Goal: Information Seeking & Learning: Learn about a topic

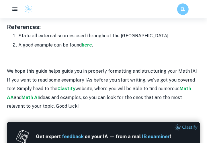
scroll to position [876, 0]
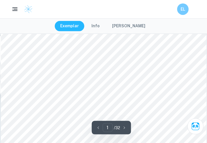
scroll to position [83, 0]
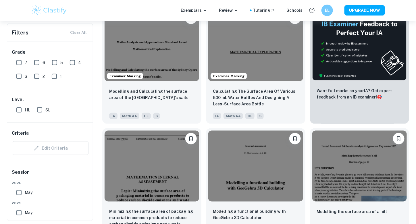
scroll to position [197, 0]
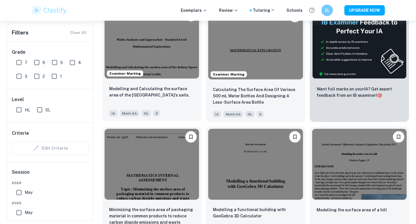
click at [162, 75] on img at bounding box center [152, 43] width 95 height 71
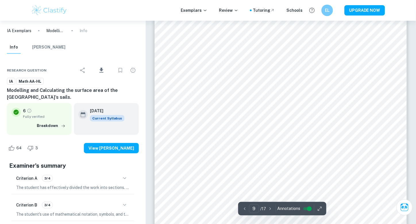
scroll to position [3008, 0]
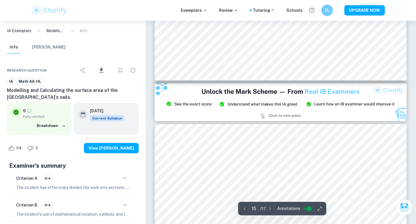
type input "14"
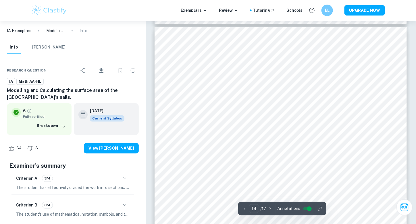
scroll to position [4770, 0]
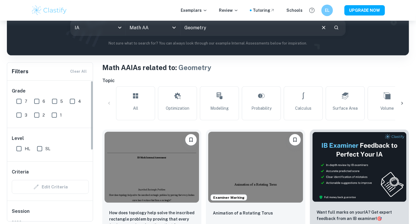
scroll to position [0, 109]
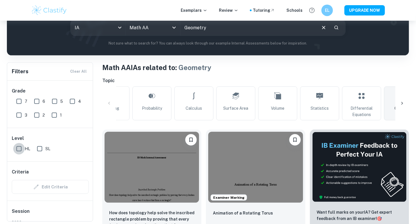
click at [18, 150] on input "HL" at bounding box center [18, 148] width 11 height 11
checkbox input "true"
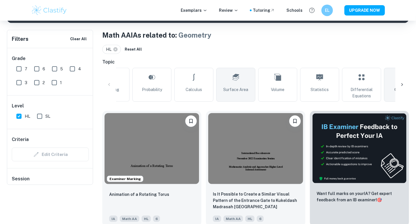
scroll to position [68, 0]
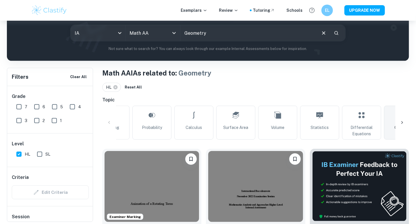
click at [208, 32] on input "Geometry" at bounding box center [247, 33] width 135 height 16
type input "polar coordinates"
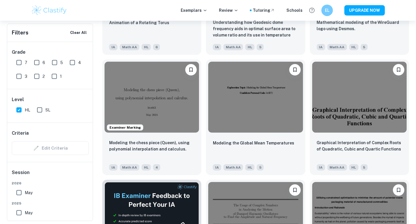
scroll to position [762, 0]
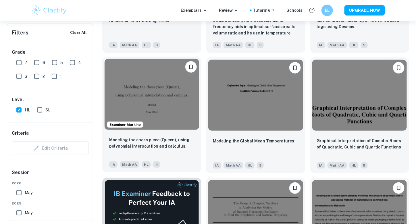
click at [170, 124] on img at bounding box center [152, 94] width 95 height 71
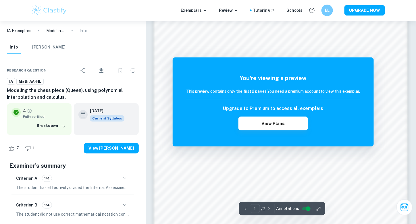
scroll to position [465, 0]
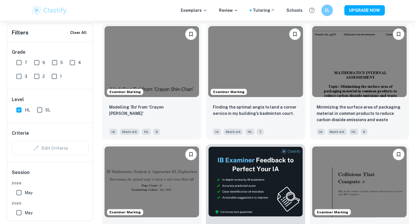
scroll to position [1397, 0]
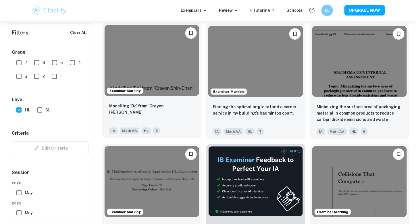
click at [175, 95] on img at bounding box center [152, 60] width 95 height 71
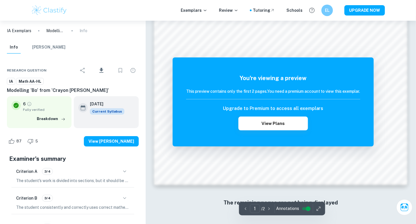
scroll to position [558, 0]
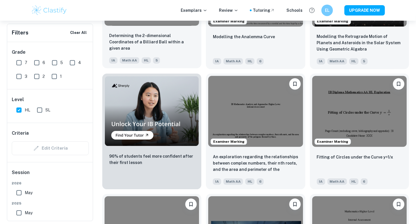
scroll to position [392, 0]
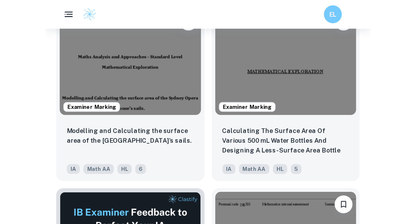
scroll to position [196, 0]
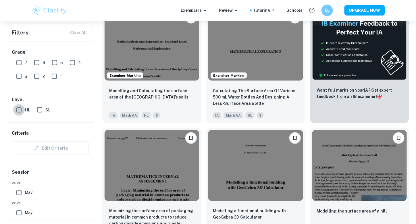
click at [19, 109] on input "HL" at bounding box center [18, 109] width 11 height 11
checkbox input "true"
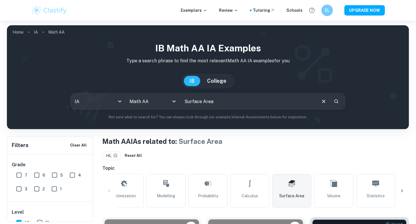
scroll to position [0, 0]
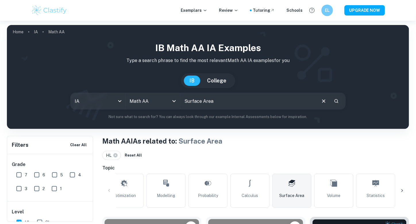
click at [200, 100] on input "Surface Area" at bounding box center [247, 101] width 135 height 16
type input "twitter logo"
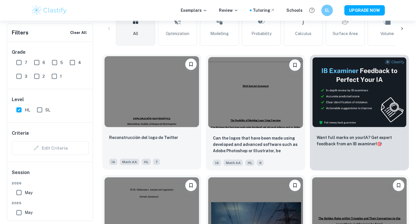
scroll to position [172, 0]
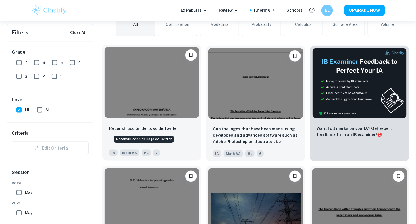
click at [166, 128] on p "Reconstrucción del logo de Twitter" at bounding box center [143, 128] width 69 height 6
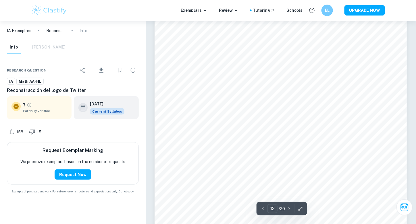
scroll to position [3765, 0]
type input "10"
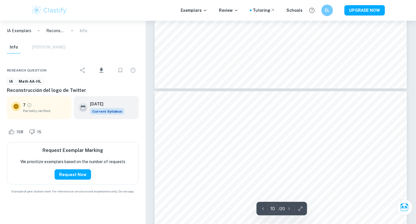
scroll to position [3018, 0]
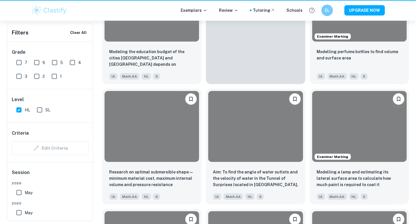
scroll to position [172, 0]
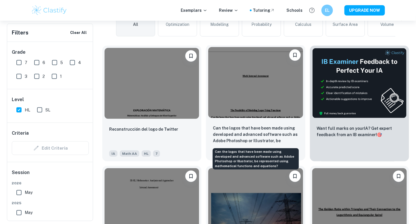
click at [209, 130] on p "Can the logos that have been made using developed and advanced software such as…" at bounding box center [255, 135] width 85 height 20
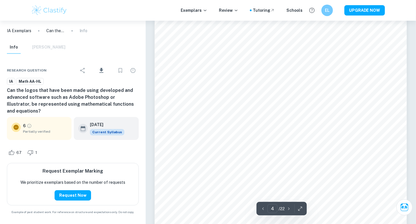
scroll to position [1098, 0]
type input "22"
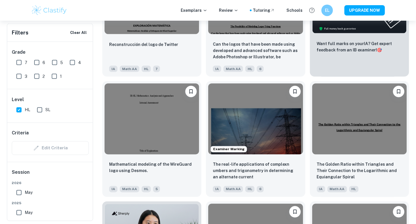
scroll to position [257, 0]
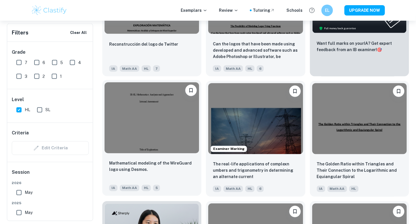
click at [130, 142] on img at bounding box center [152, 117] width 95 height 71
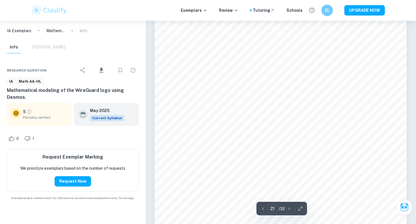
scroll to position [6818, 0]
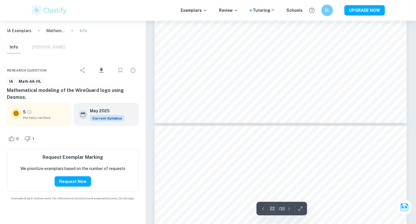
type input "23"
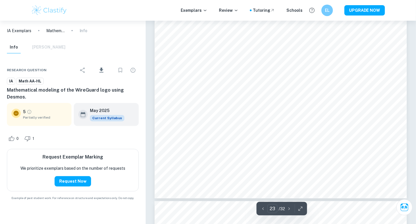
scroll to position [7596, 0]
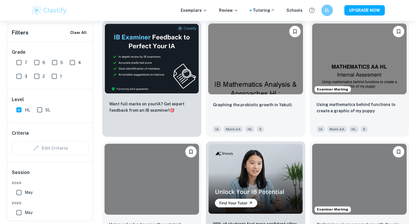
scroll to position [919, 0]
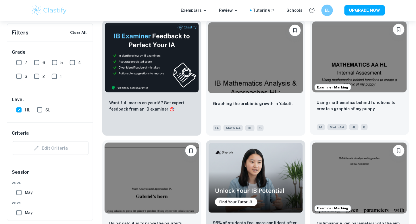
click at [209, 66] on img at bounding box center [359, 57] width 95 height 71
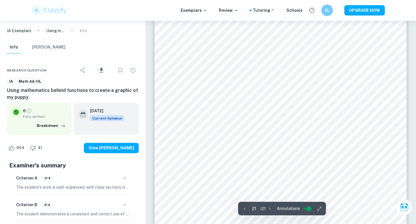
scroll to position [7556, 0]
type input "17"
